Goal: Task Accomplishment & Management: Manage account settings

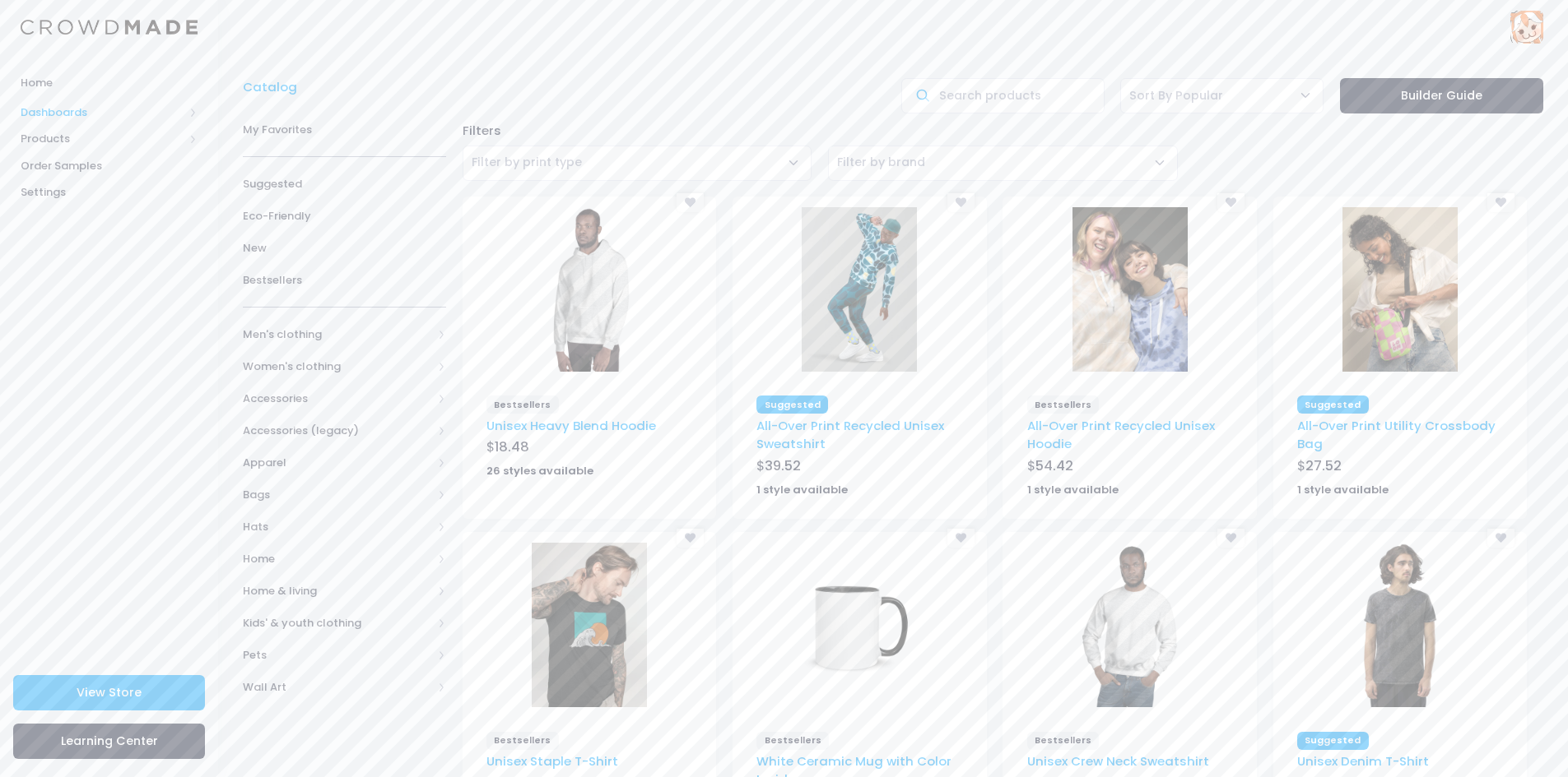
click at [99, 123] on span "Dashboards" at bounding box center [109, 112] width 218 height 27
click at [84, 137] on span "Overview" at bounding box center [123, 139] width 150 height 17
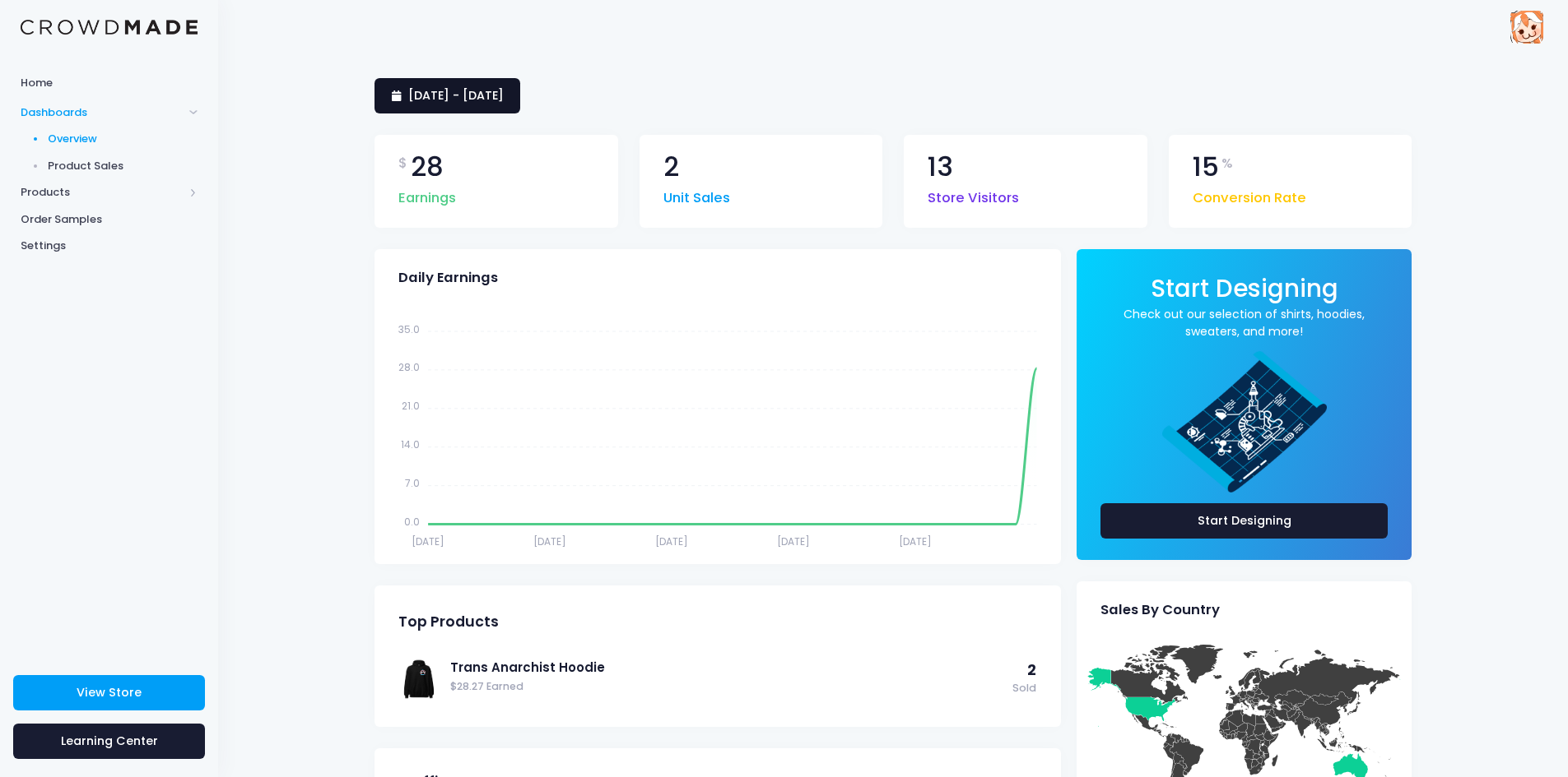
click at [489, 100] on span "[DATE] - [DATE]" at bounding box center [456, 96] width 96 height 17
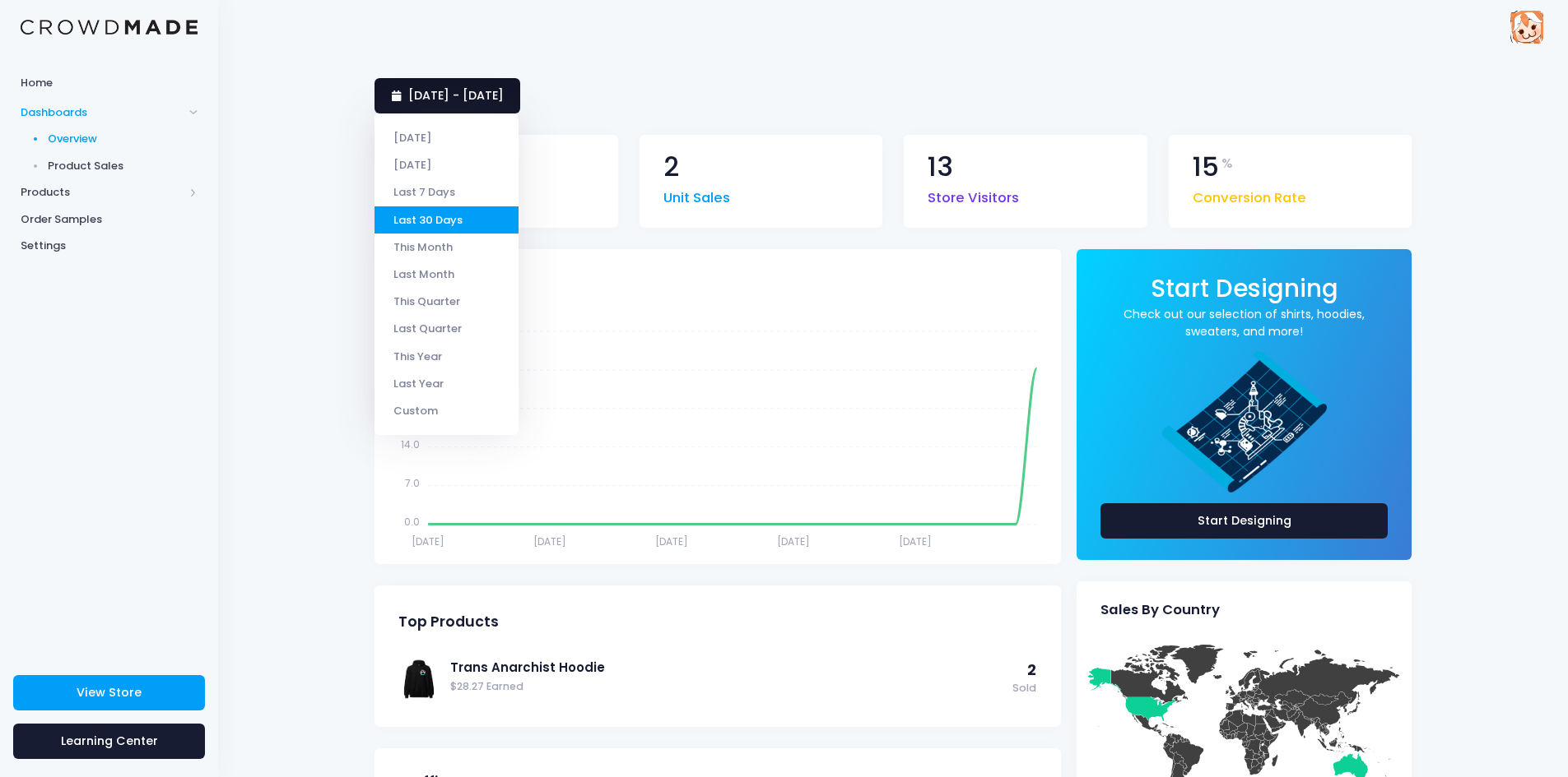
click at [503, 94] on span "[DATE] - [DATE]" at bounding box center [456, 96] width 96 height 17
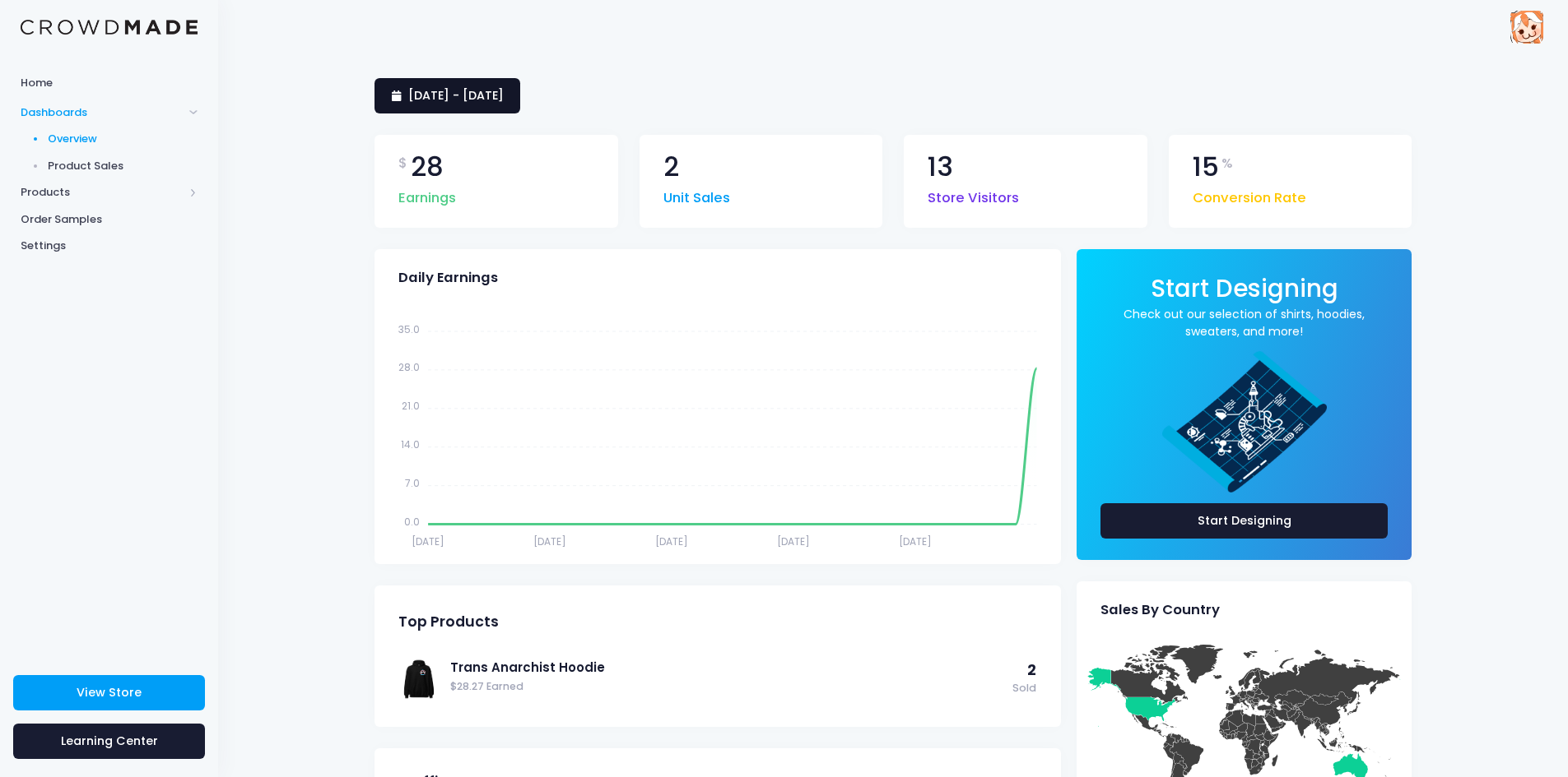
click at [503, 94] on span "[DATE] - [DATE]" at bounding box center [456, 96] width 96 height 17
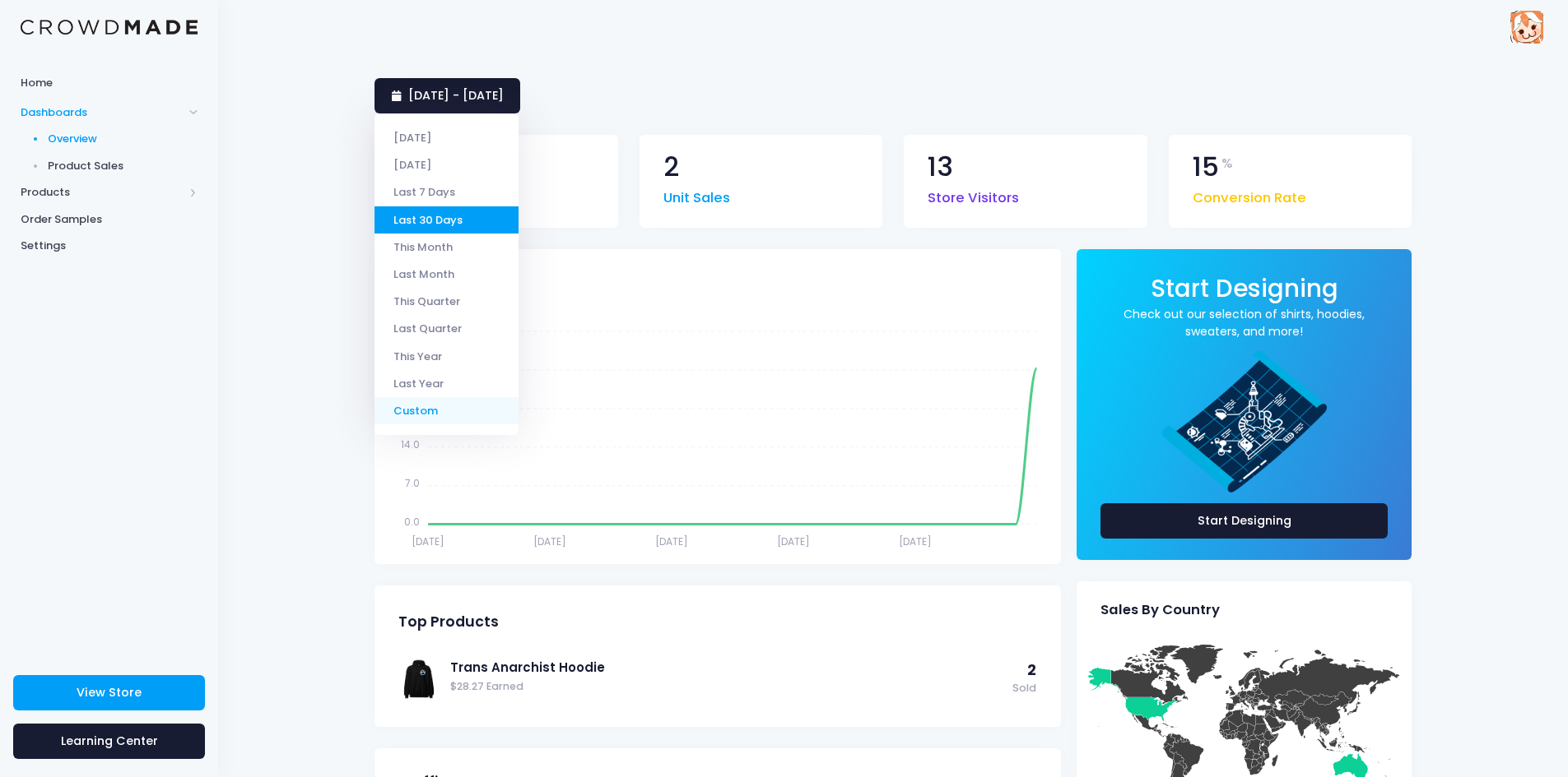
click at [423, 410] on li "Custom" at bounding box center [446, 410] width 144 height 27
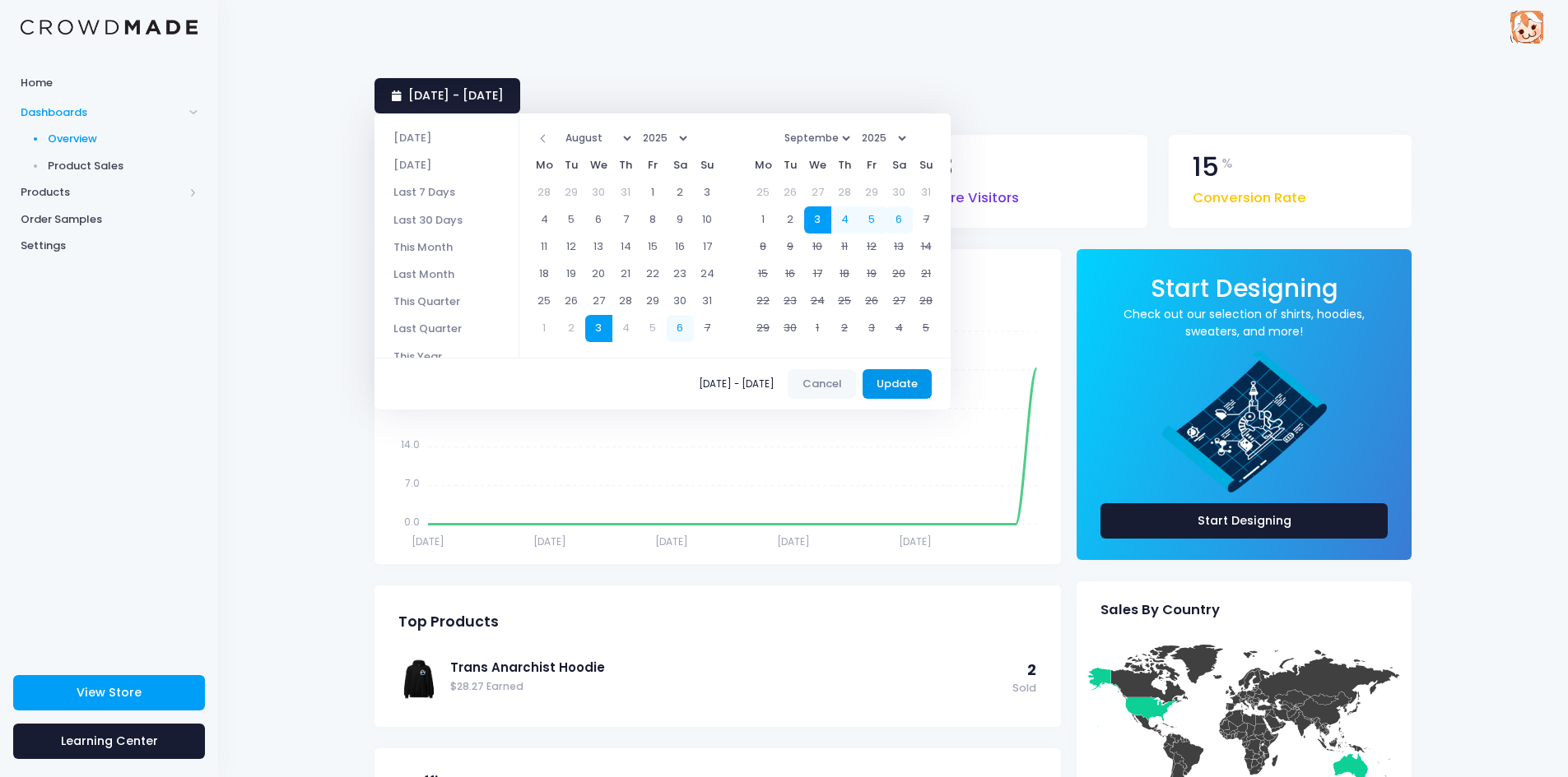
click at [905, 379] on button "Update" at bounding box center [898, 385] width 70 height 30
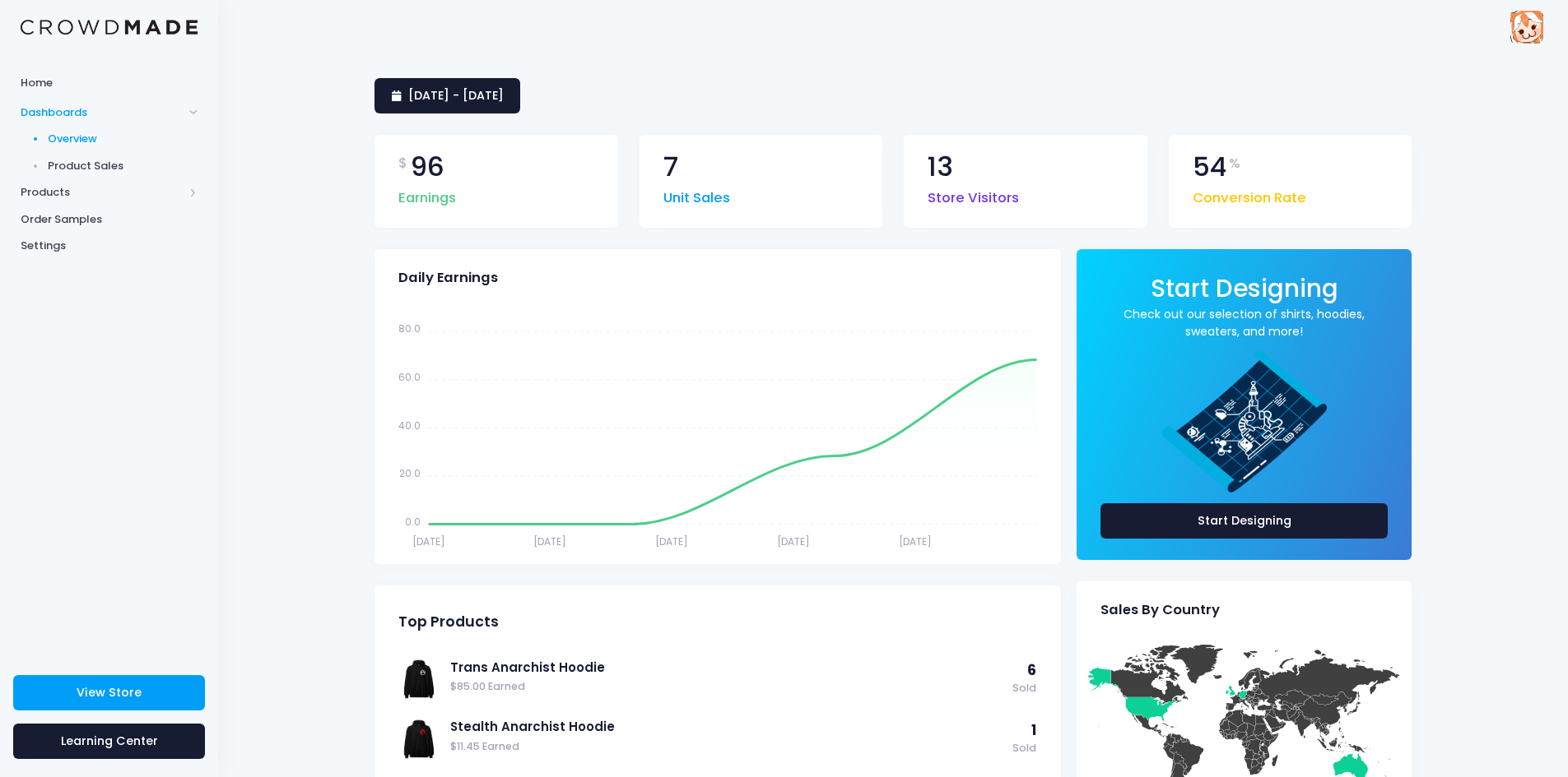
click at [1535, 50] on div "WonderAuria wonderauriabusiness@gmail.com WonderAuria Settings Sign Out" at bounding box center [1526, 26] width 33 height 53
click at [1535, 41] on img at bounding box center [1526, 26] width 33 height 33
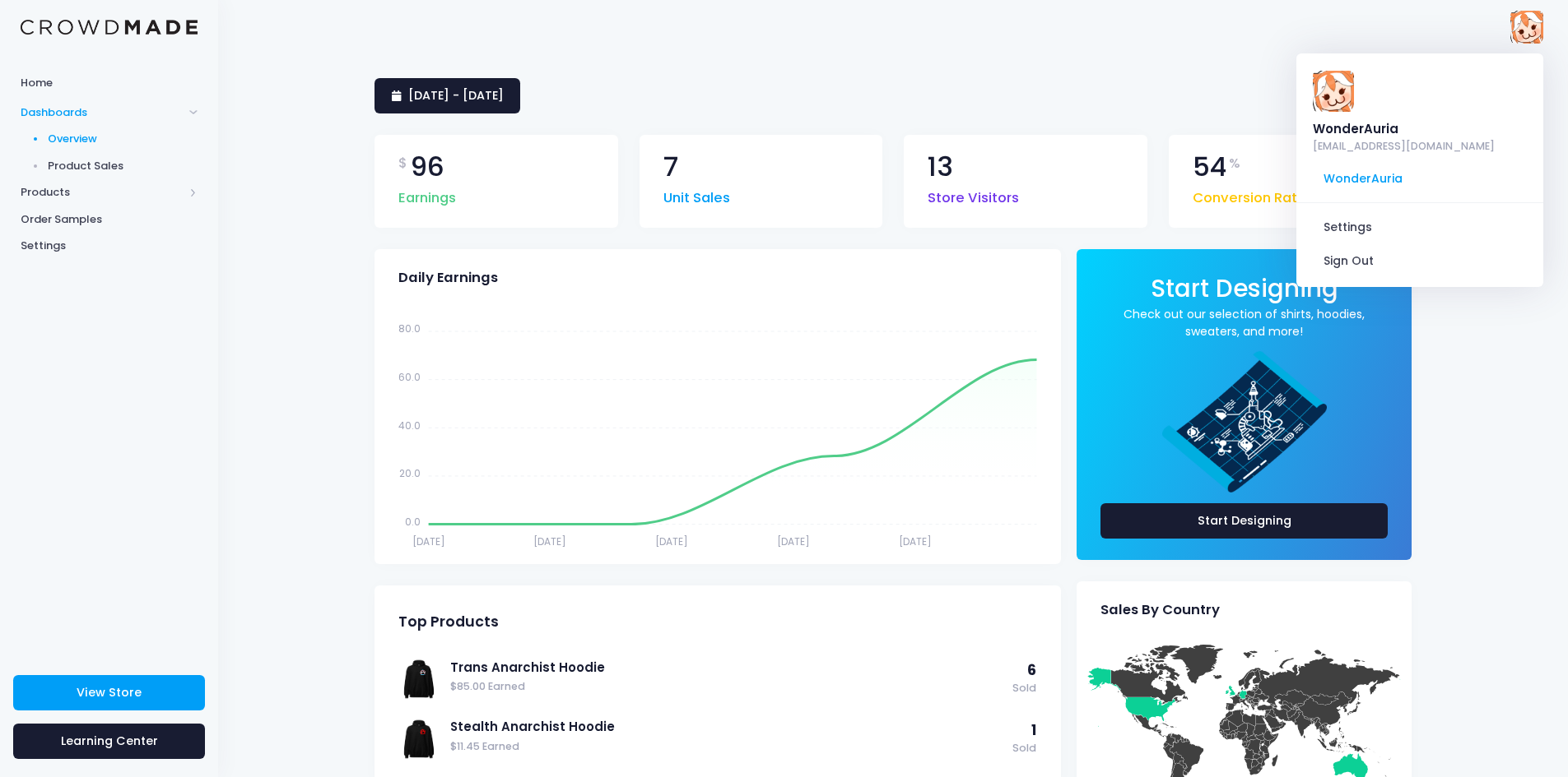
click at [195, 297] on div "Home Dashboards Overview Product Sales Products Product Builder Product Editor …" at bounding box center [109, 358] width 218 height 582
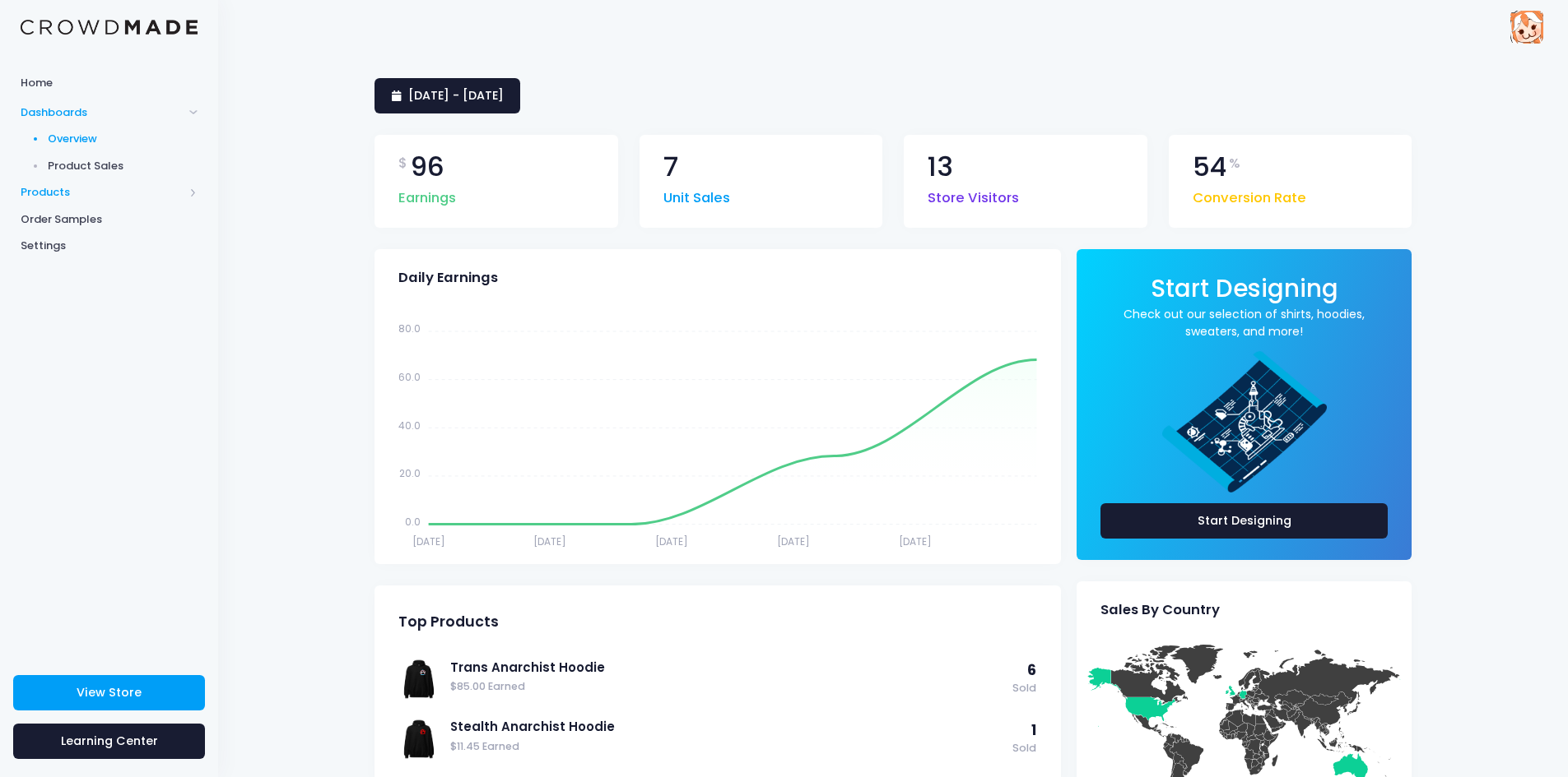
click at [54, 190] on span "Products" at bounding box center [102, 192] width 163 height 17
